Goal: Task Accomplishment & Management: Use online tool/utility

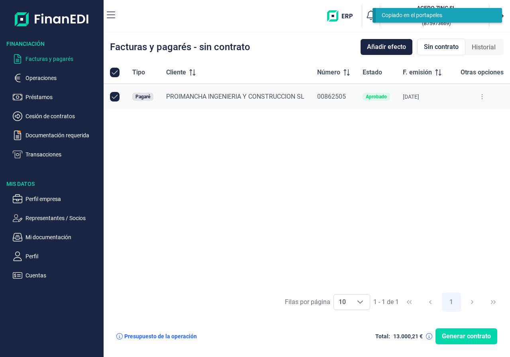
click at [483, 96] on button at bounding box center [482, 96] width 14 height 13
click at [458, 115] on span "Ver detalle del pagaré" at bounding box center [444, 117] width 53 height 8
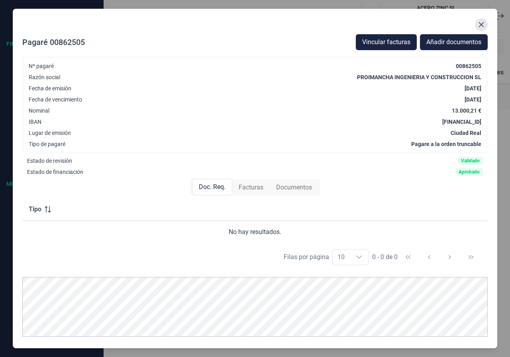
click at [484, 21] on button "Close" at bounding box center [481, 24] width 13 height 13
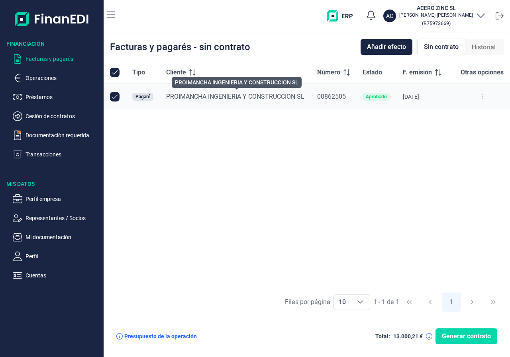
click at [203, 98] on span "PROIMANCHA INGENIERIA Y CONSTRUCCION SL" at bounding box center [235, 97] width 138 height 8
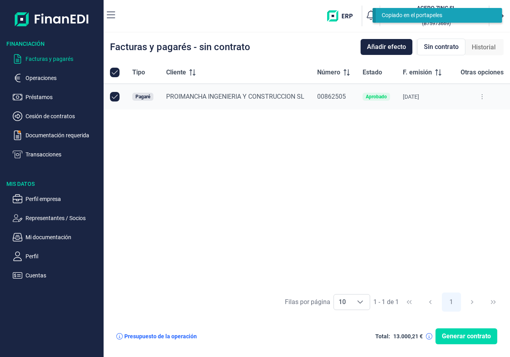
click at [480, 95] on button at bounding box center [482, 96] width 14 height 13
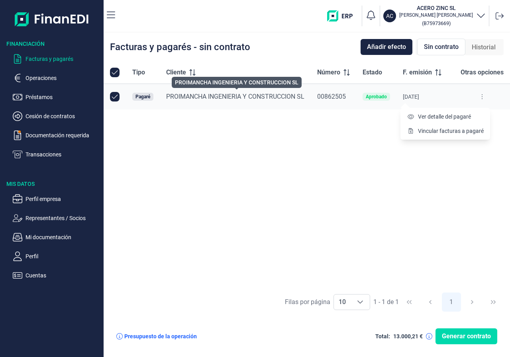
click at [197, 97] on span "PROIMANCHA INGENIERIA Y CONSTRUCCION SL" at bounding box center [235, 97] width 138 height 8
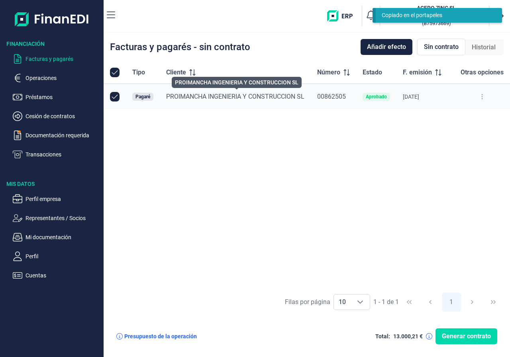
click at [197, 97] on span "PROIMANCHA INGENIERIA Y CONSTRUCCION SL" at bounding box center [235, 97] width 138 height 8
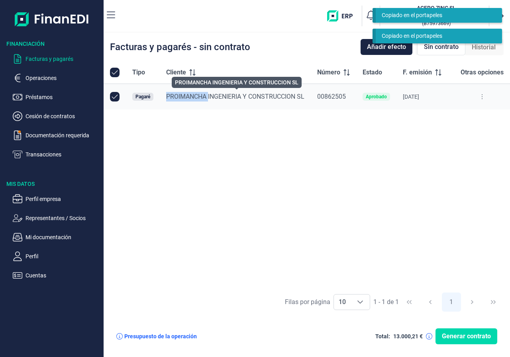
click at [197, 97] on span "PROIMANCHA INGENIERIA Y CONSTRUCCION SL" at bounding box center [235, 97] width 138 height 8
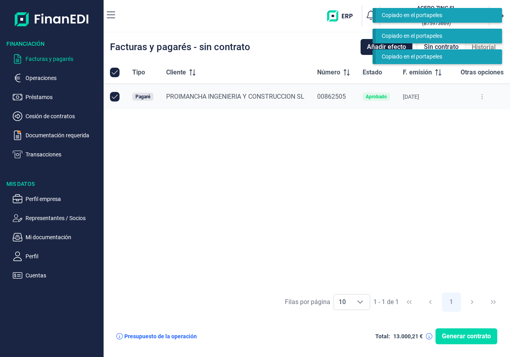
click at [252, 152] on div "Tipo Cliente Número Estado F. emisión F. vencimiento Nominal (€) Otras opciones…" at bounding box center [307, 174] width 406 height 227
click at [479, 94] on button at bounding box center [482, 96] width 14 height 13
click at [452, 116] on span "Ver detalle del pagaré" at bounding box center [444, 117] width 53 height 8
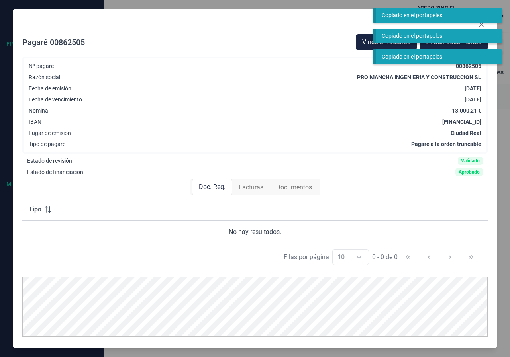
click at [248, 190] on span "Facturas" at bounding box center [250, 188] width 25 height 10
click at [291, 189] on span "Documentos" at bounding box center [294, 188] width 36 height 10
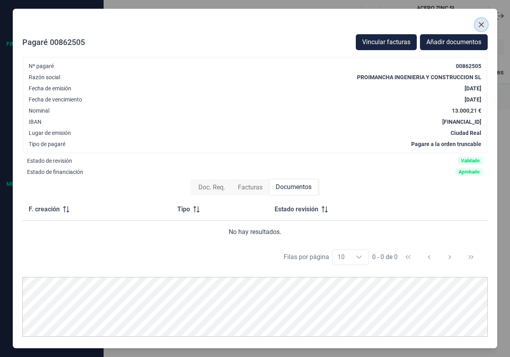
click at [483, 26] on icon "Close" at bounding box center [481, 25] width 6 height 6
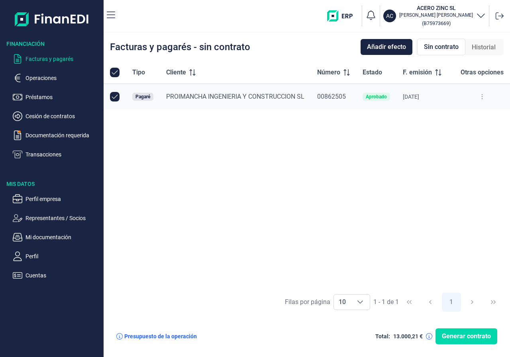
click at [118, 337] on icon at bounding box center [119, 336] width 6 height 6
click at [465, 341] on span "Generar contrato" at bounding box center [466, 337] width 49 height 10
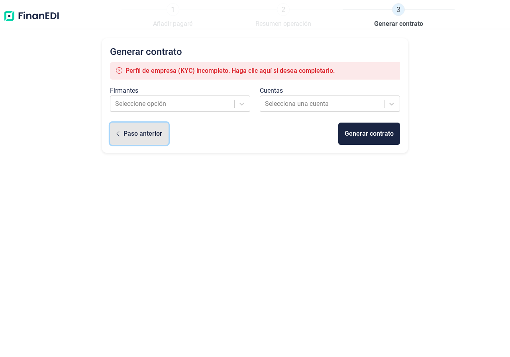
click at [137, 132] on div "Paso anterior" at bounding box center [142, 134] width 39 height 10
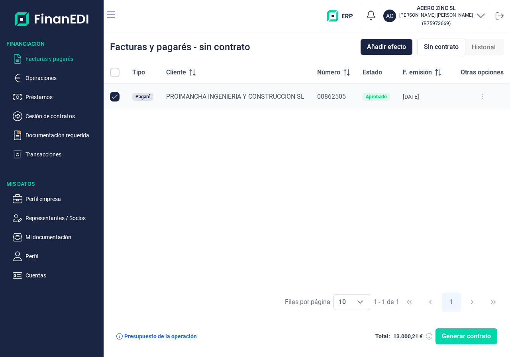
checkbox input "true"
click at [485, 45] on span "Historial" at bounding box center [483, 48] width 24 height 10
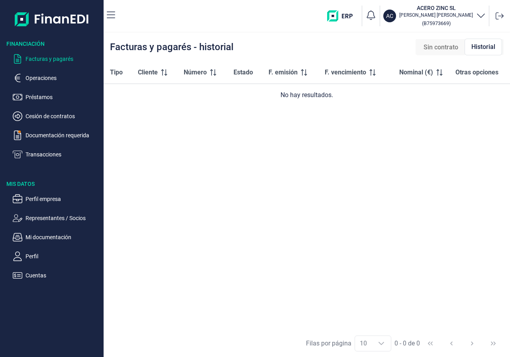
click at [449, 47] on span "Sin contrato" at bounding box center [440, 48] width 35 height 10
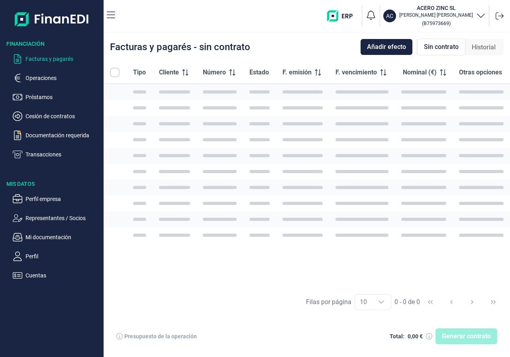
checkbox input "true"
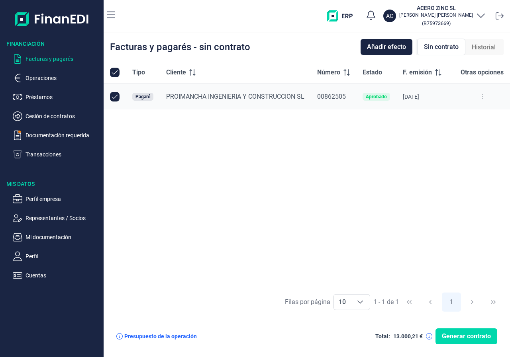
click at [482, 100] on button at bounding box center [482, 96] width 14 height 13
click at [454, 131] on span "Vincular facturas a pagaré" at bounding box center [451, 131] width 66 height 8
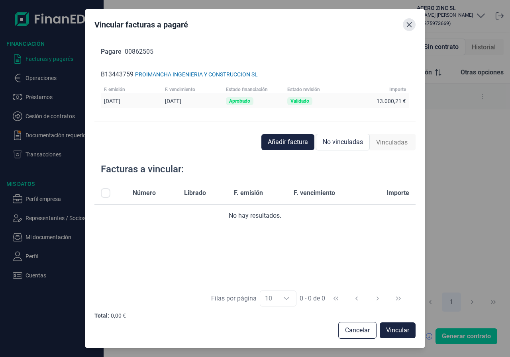
click at [405, 25] on button "Close" at bounding box center [409, 24] width 13 height 13
